Goal: Navigation & Orientation: Find specific page/section

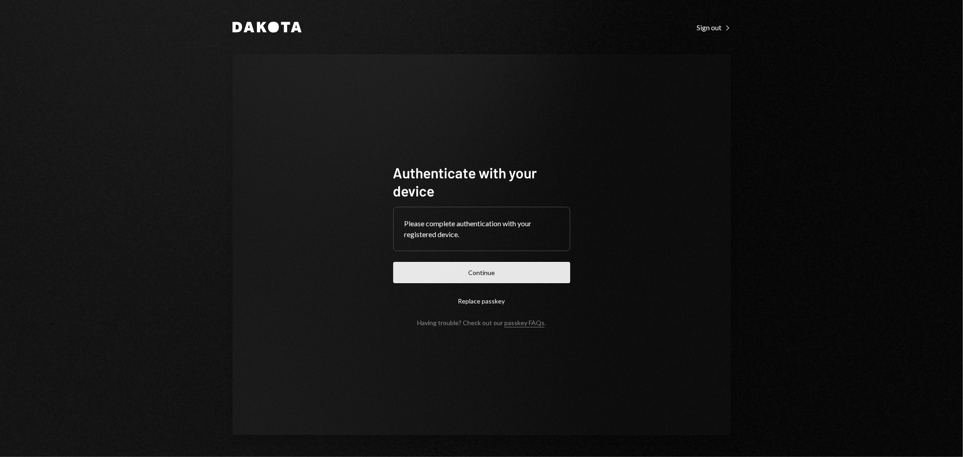
click at [479, 269] on button "Continue" at bounding box center [481, 272] width 177 height 21
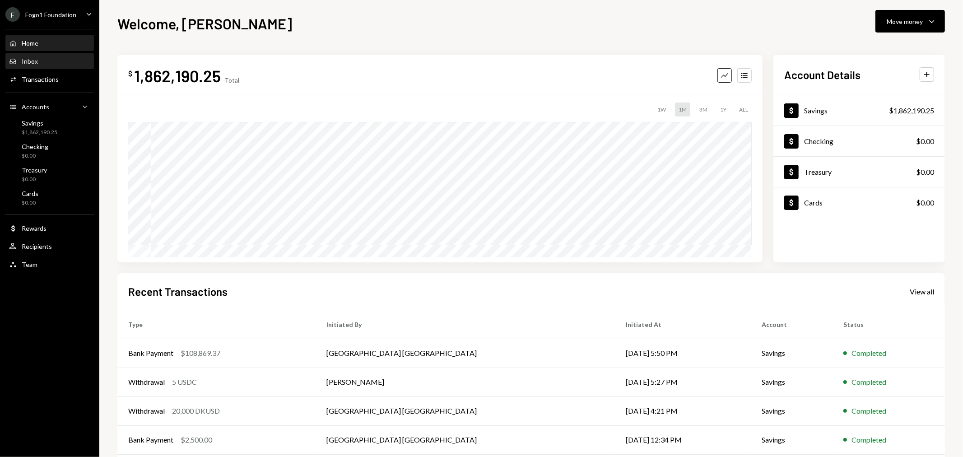
click at [39, 61] on div "Inbox Inbox" at bounding box center [49, 61] width 81 height 8
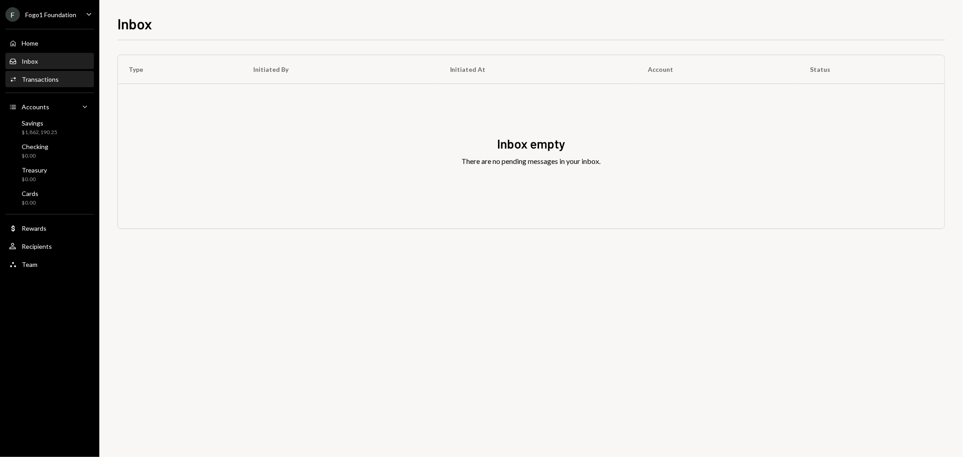
click at [44, 84] on div "Activities Transactions" at bounding box center [49, 79] width 81 height 15
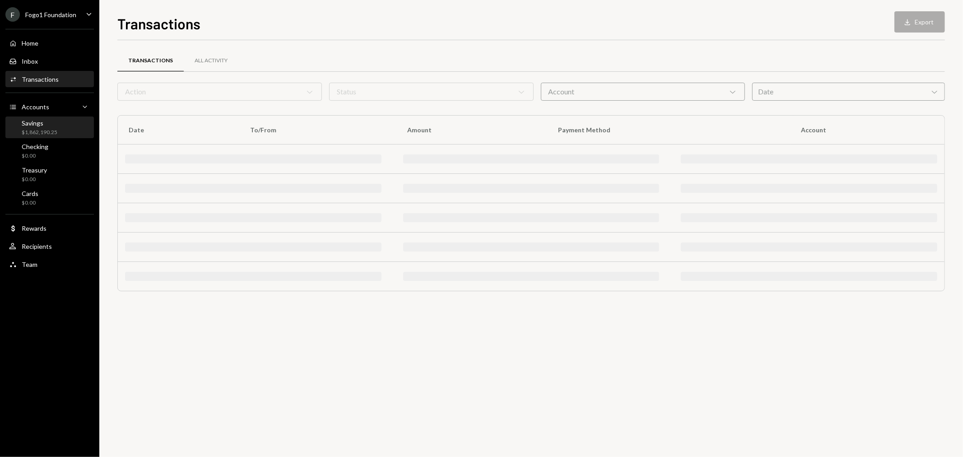
click at [53, 125] on div "Savings" at bounding box center [40, 123] width 36 height 8
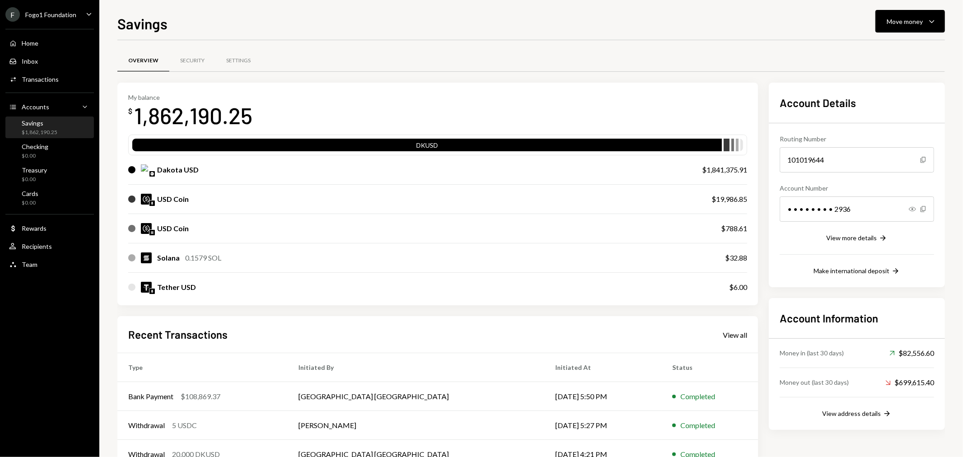
click at [55, 255] on div "Home Home Inbox Inbox Activities Transactions Accounts Accounts Caret Down Savi…" at bounding box center [49, 148] width 99 height 251
click at [52, 263] on div "Team Team" at bounding box center [49, 265] width 81 height 8
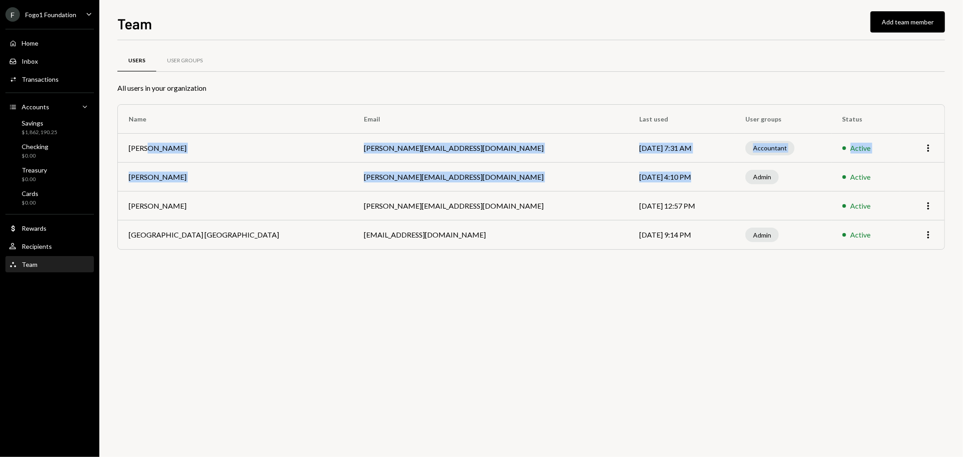
drag, startPoint x: 145, startPoint y: 144, endPoint x: 573, endPoint y: 164, distance: 428.5
click at [573, 164] on tbody "Bradley Bowman [EMAIL_ADDRESS][DOMAIN_NAME] [DATE] 7:31 AM Accountant Active Mo…" at bounding box center [531, 192] width 827 height 116
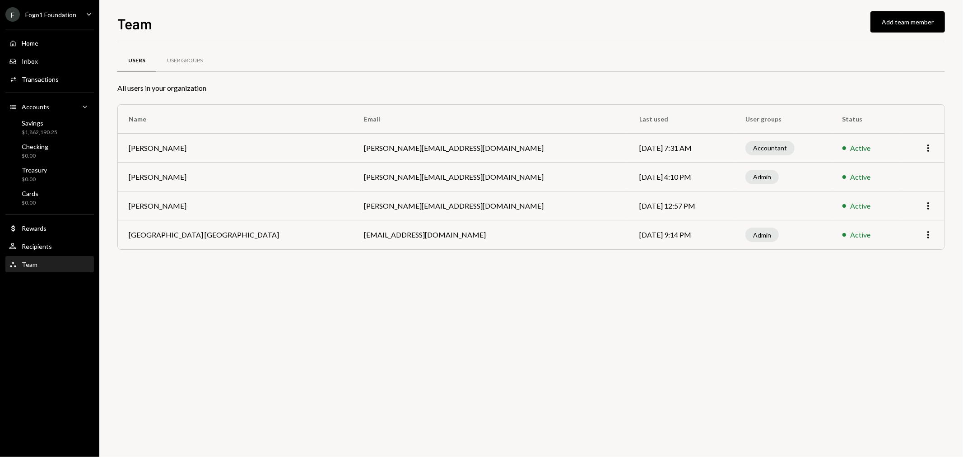
click at [582, 298] on div "Users User Groups All users in your organization Name Email Last used User grou…" at bounding box center [531, 248] width 828 height 417
drag, startPoint x: 149, startPoint y: 204, endPoint x: 296, endPoint y: 207, distance: 146.3
click at [296, 207] on tr "Kevin Foster-Archibald [EMAIL_ADDRESS][DOMAIN_NAME] [DATE] 12:57 PM Active More" at bounding box center [531, 205] width 827 height 29
click at [355, 296] on div "Users User Groups All users in your organization Name Email Last used User grou…" at bounding box center [531, 248] width 828 height 417
click at [503, 319] on div "Users User Groups All users in your organization Name Email Last used User grou…" at bounding box center [531, 248] width 828 height 417
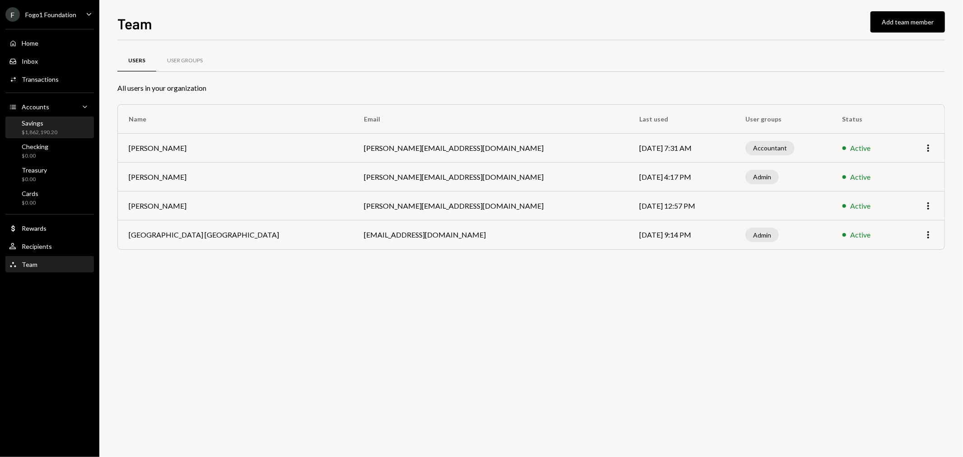
click at [55, 121] on div "Savings" at bounding box center [40, 123] width 36 height 8
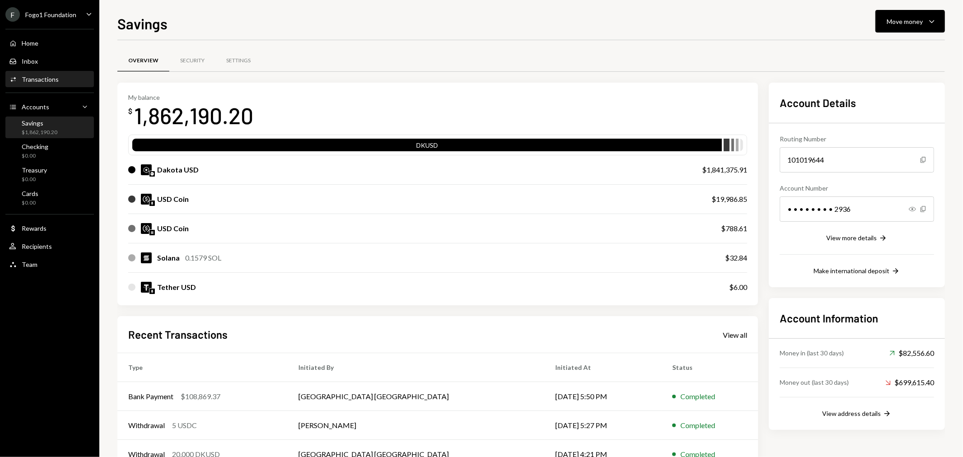
click at [50, 75] on div "Transactions" at bounding box center [40, 79] width 37 height 8
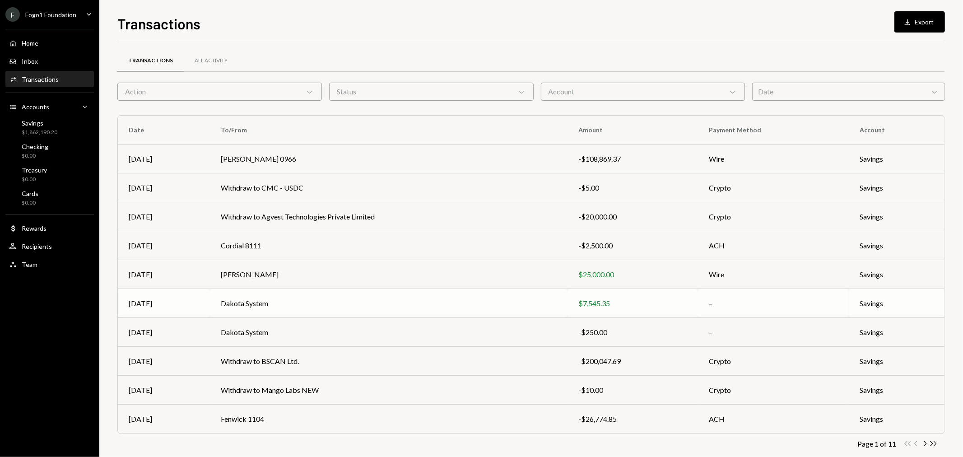
scroll to position [14, 0]
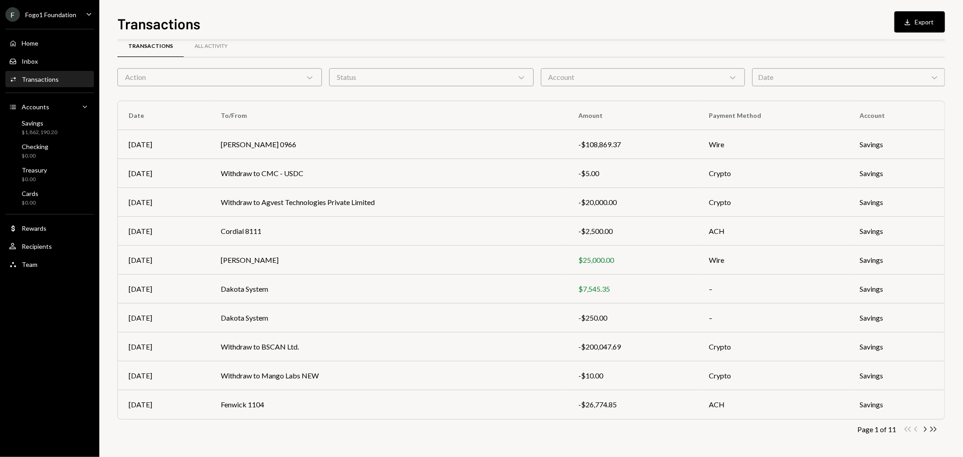
click at [53, 16] on div "Fogo1 Foundation" at bounding box center [50, 15] width 51 height 8
click at [64, 307] on div "F Fogo1 Foundation Caret Down Home Home Inbox Inbox Activities Transactions Acc…" at bounding box center [49, 228] width 99 height 457
click at [43, 262] on div "Team Team" at bounding box center [49, 265] width 81 height 8
